Goal: Navigation & Orientation: Find specific page/section

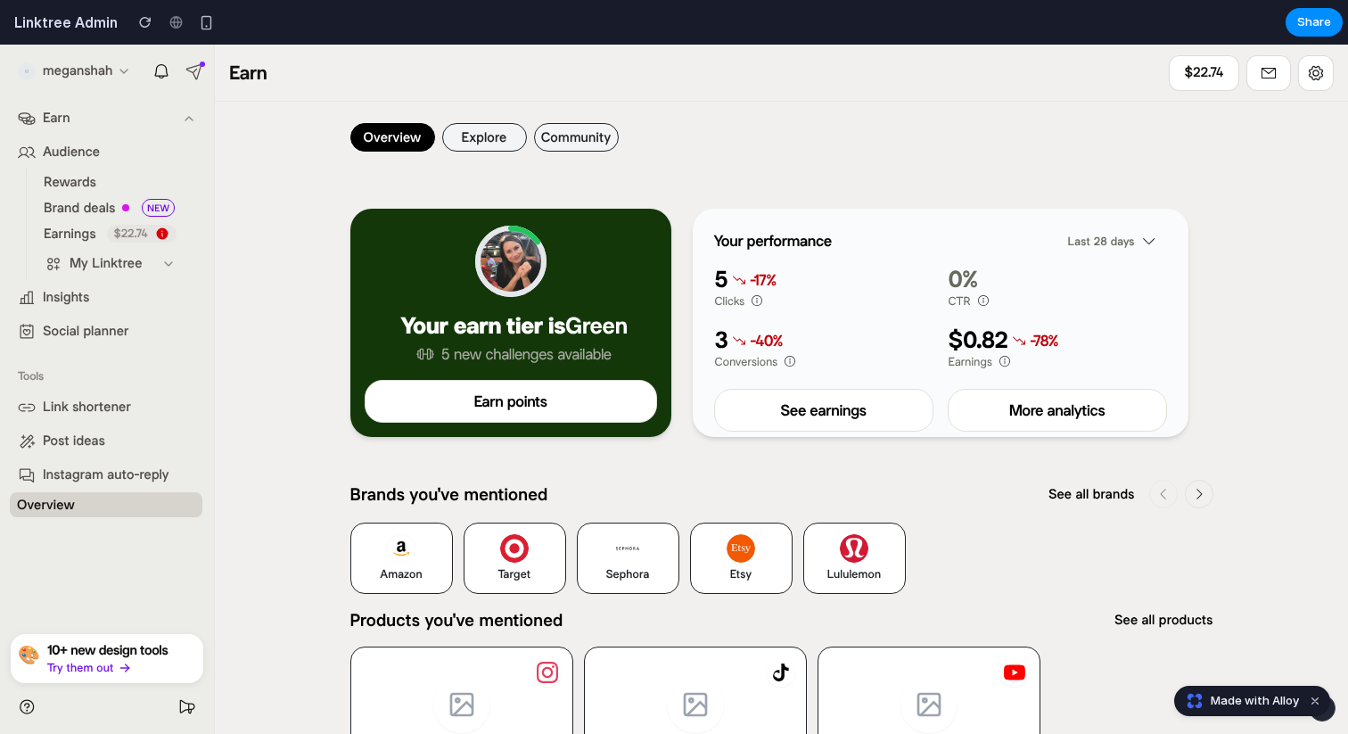
click at [167, 263] on icon at bounding box center [168, 264] width 7 height 4
click at [190, 124] on icon at bounding box center [189, 118] width 14 height 14
click at [185, 647] on icon at bounding box center [186, 650] width 8 height 8
click at [464, 131] on button "Explore" at bounding box center [484, 137] width 85 height 29
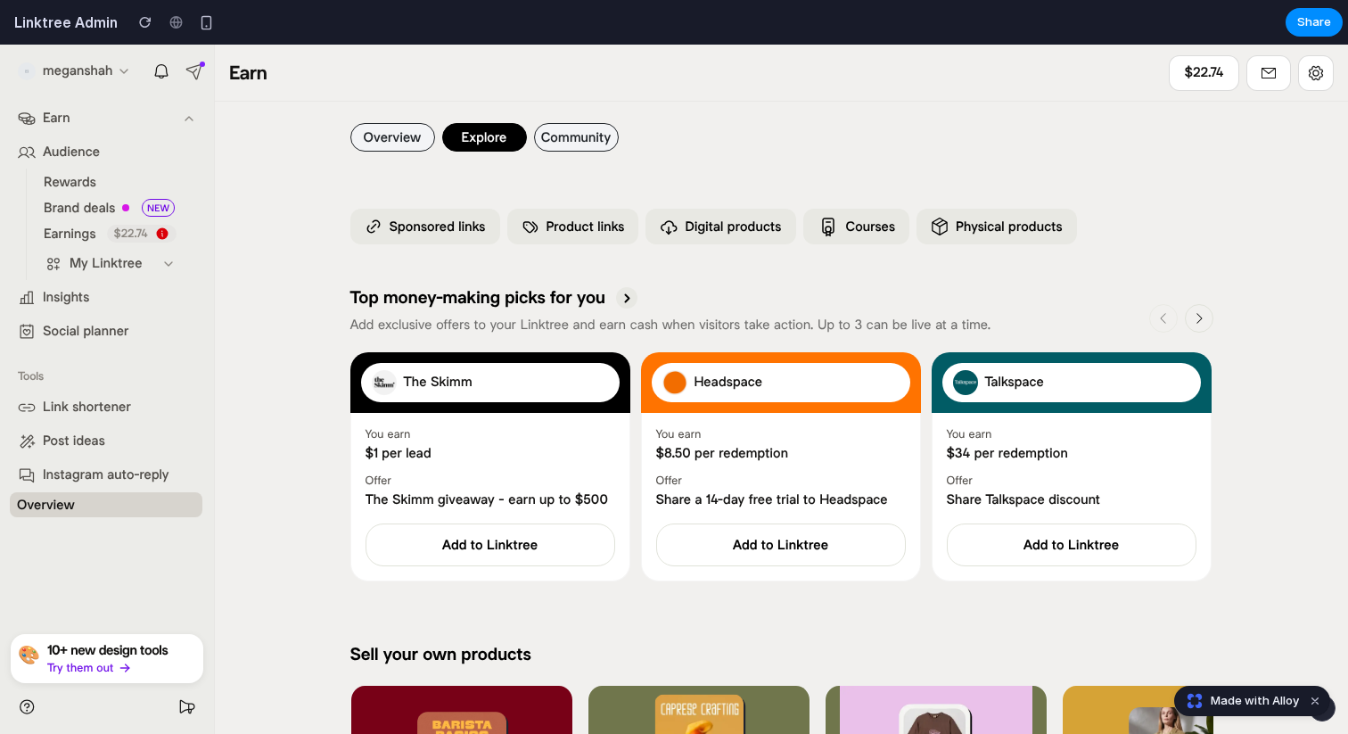
click at [567, 136] on button "Community" at bounding box center [576, 137] width 85 height 29
